Goal: Transaction & Acquisition: Obtain resource

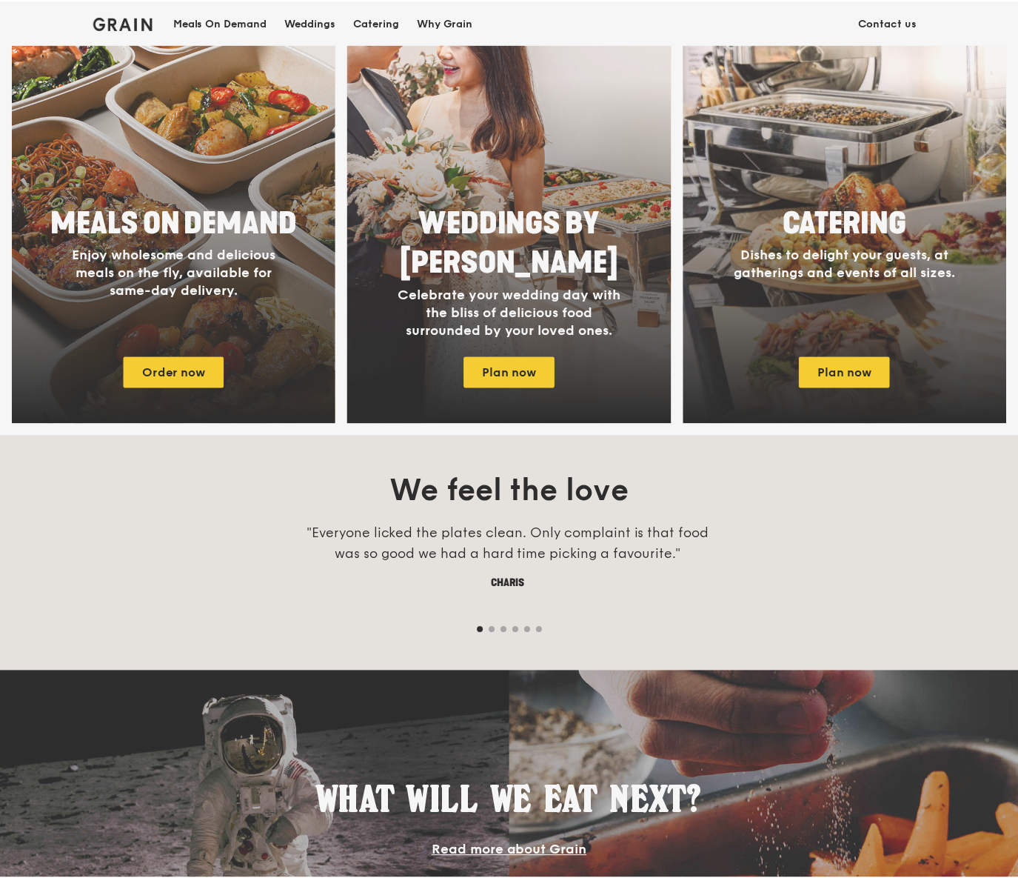
scroll to position [741, 0]
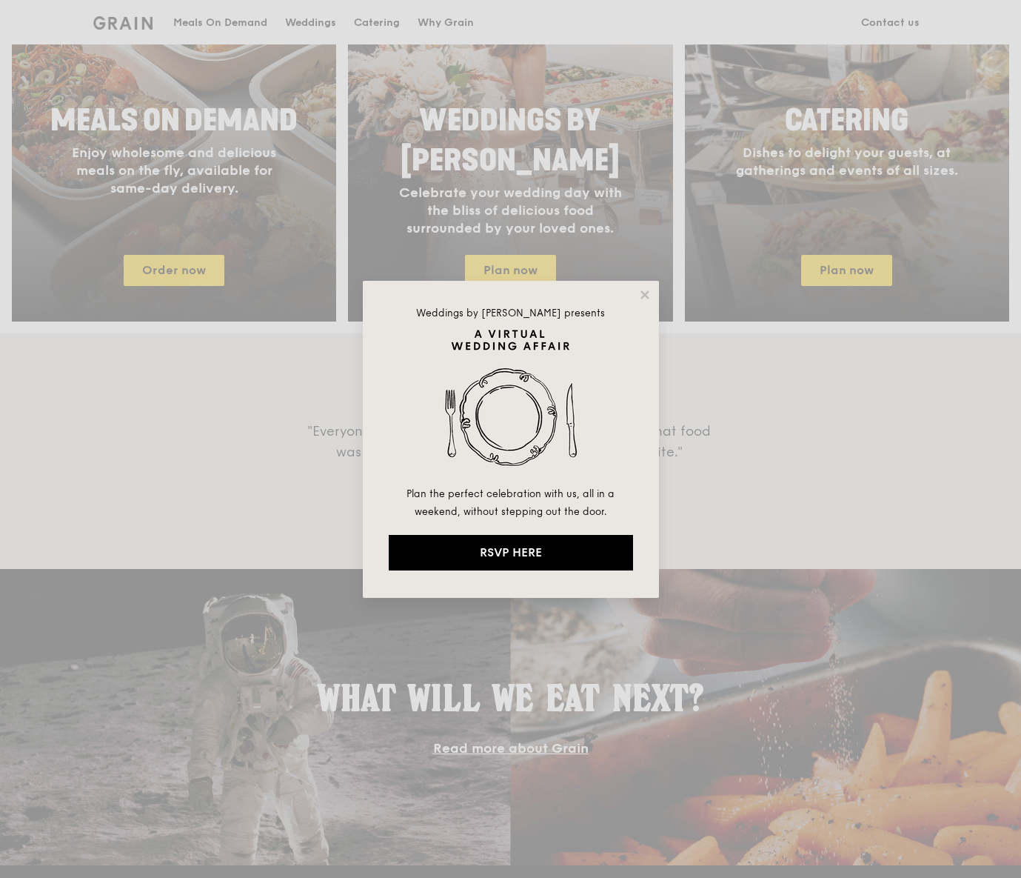
drag, startPoint x: 767, startPoint y: 422, endPoint x: 749, endPoint y: 402, distance: 26.8
click at [765, 418] on div "Weddings by Grain presents Plan the perfect celebration with us, all in a weeke…" at bounding box center [510, 439] width 1021 height 878
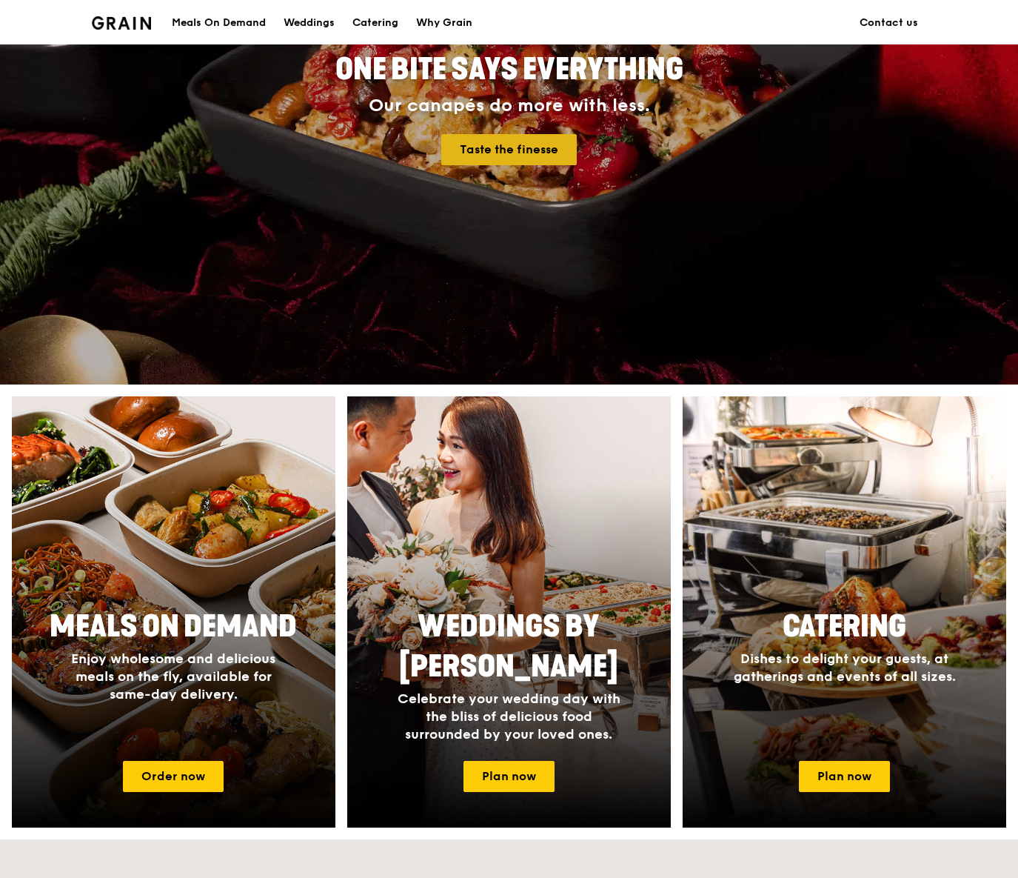
scroll to position [0, 0]
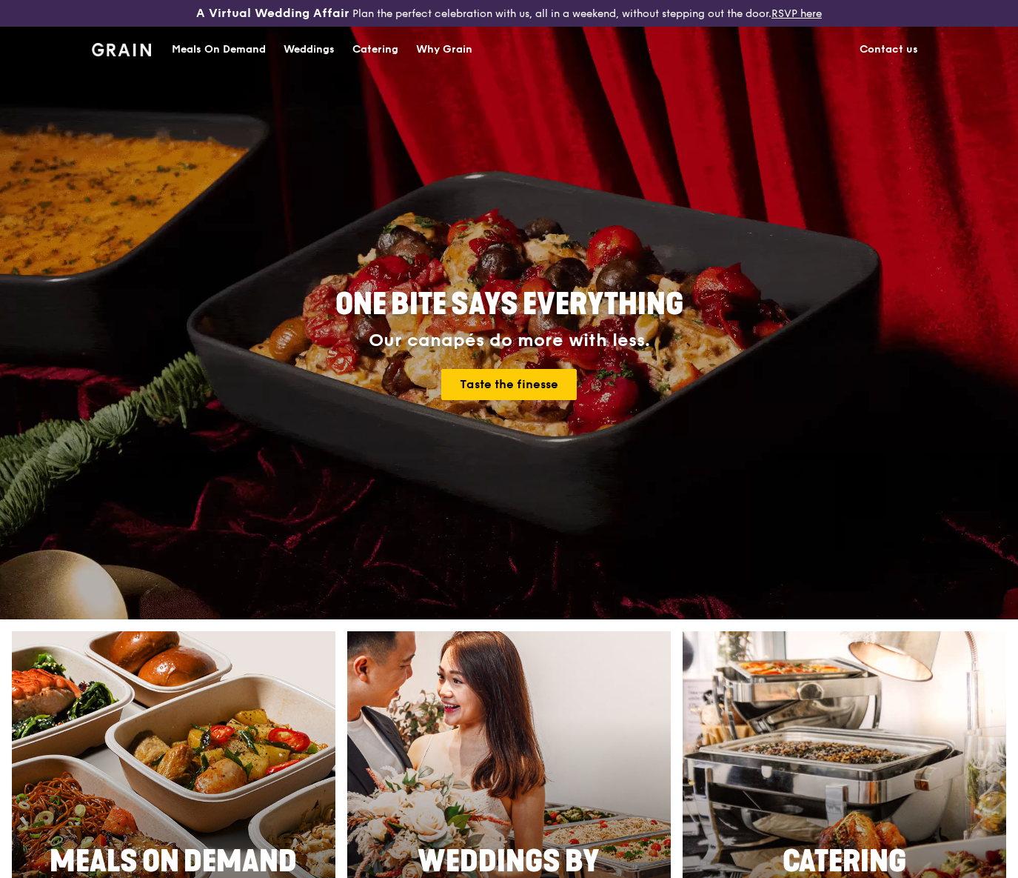
click at [373, 47] on div "Catering" at bounding box center [376, 49] width 46 height 44
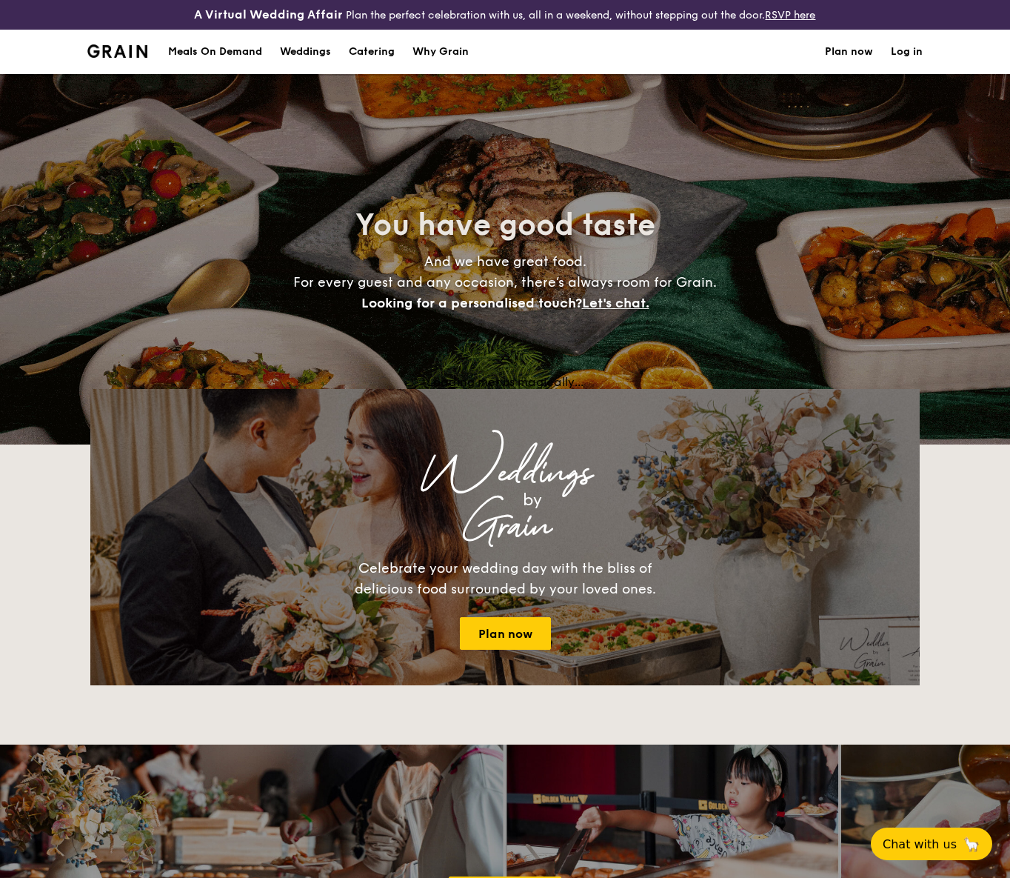
select select
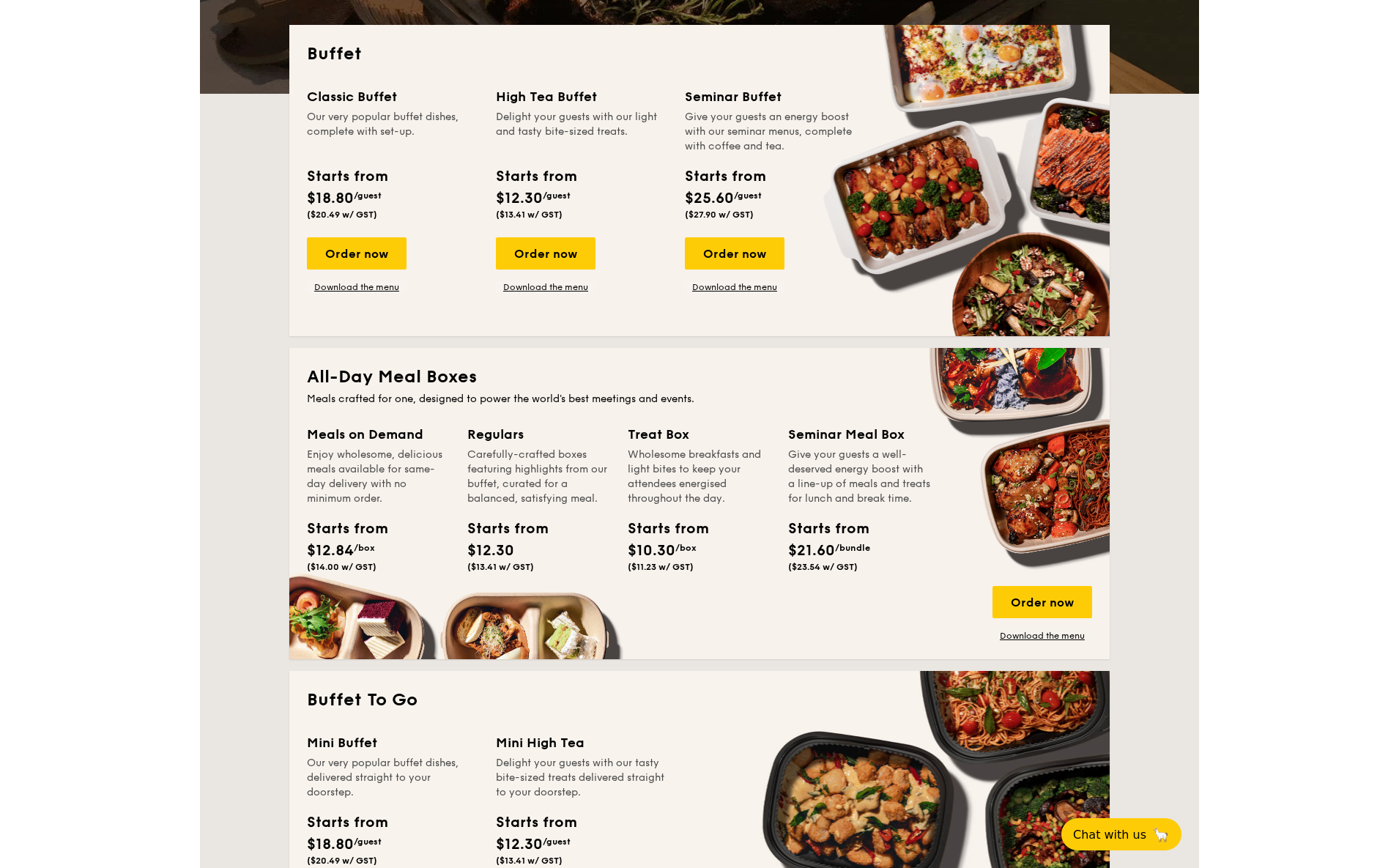
scroll to position [346, 0]
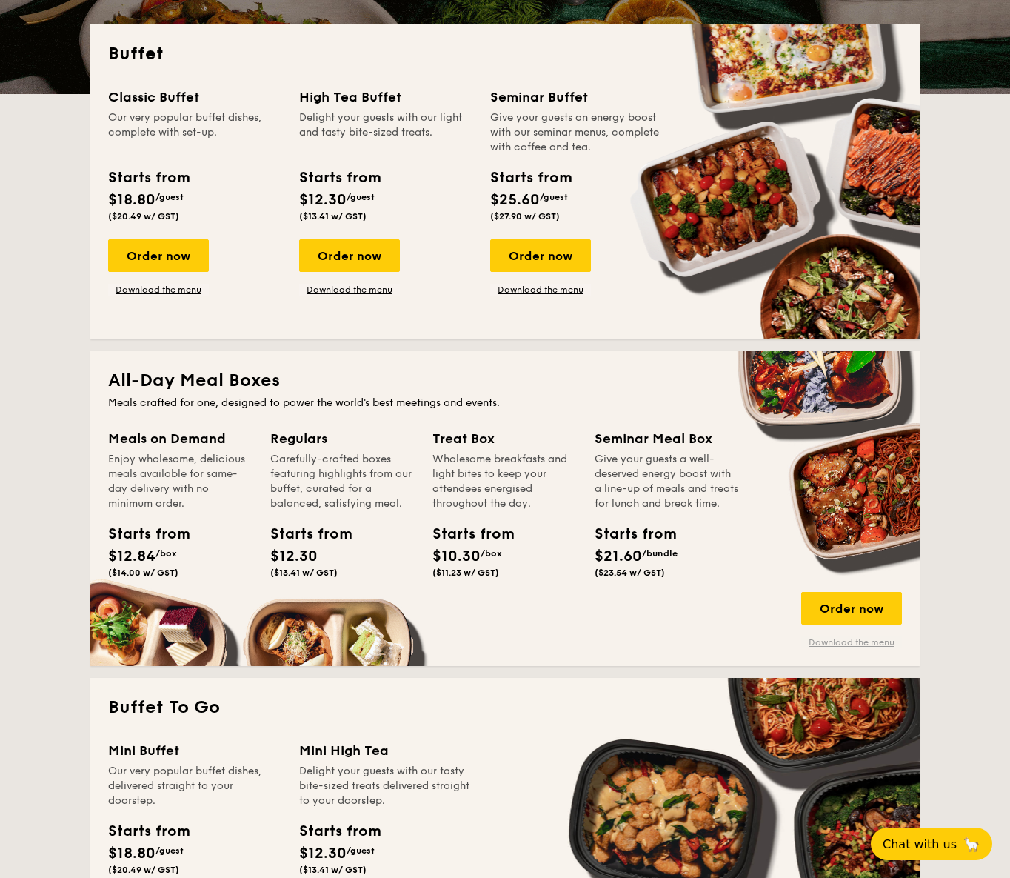
click at [879, 641] on link "Download the menu" at bounding box center [851, 642] width 101 height 12
